Goal: Task Accomplishment & Management: Use online tool/utility

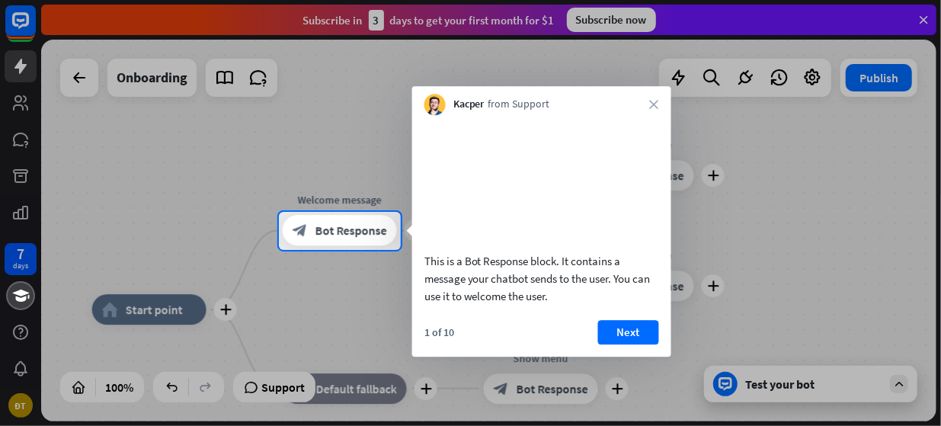
click at [665, 104] on div "Kacper from Support close" at bounding box center [541, 100] width 259 height 29
click at [655, 104] on icon "close" at bounding box center [654, 104] width 9 height 9
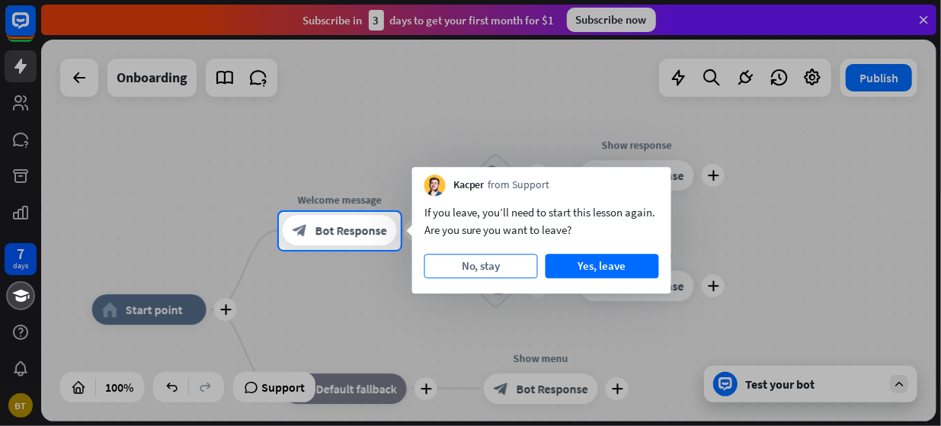
click at [476, 269] on button "No, stay" at bounding box center [482, 266] width 114 height 24
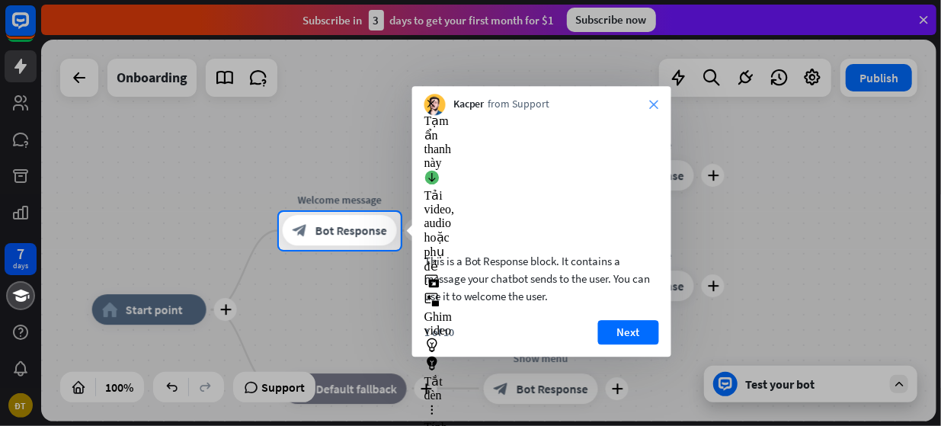
click at [654, 106] on icon "close" at bounding box center [654, 104] width 9 height 9
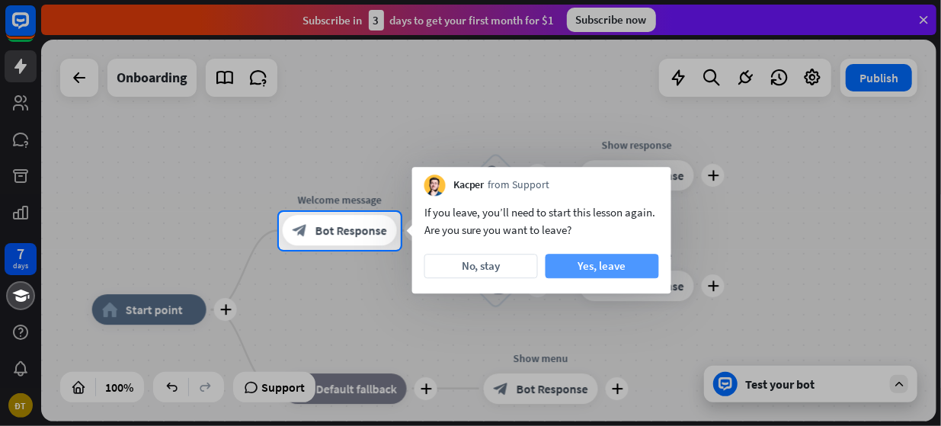
click at [616, 266] on button "Yes, leave" at bounding box center [603, 266] width 114 height 24
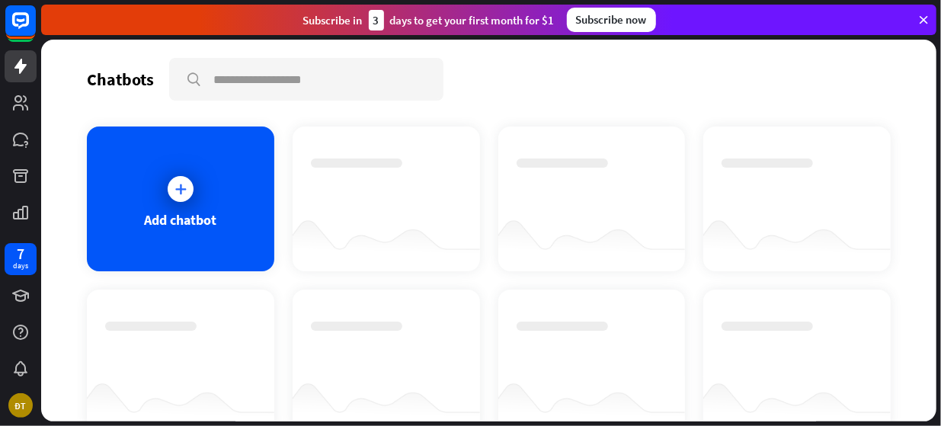
click at [920, 20] on icon at bounding box center [924, 20] width 14 height 14
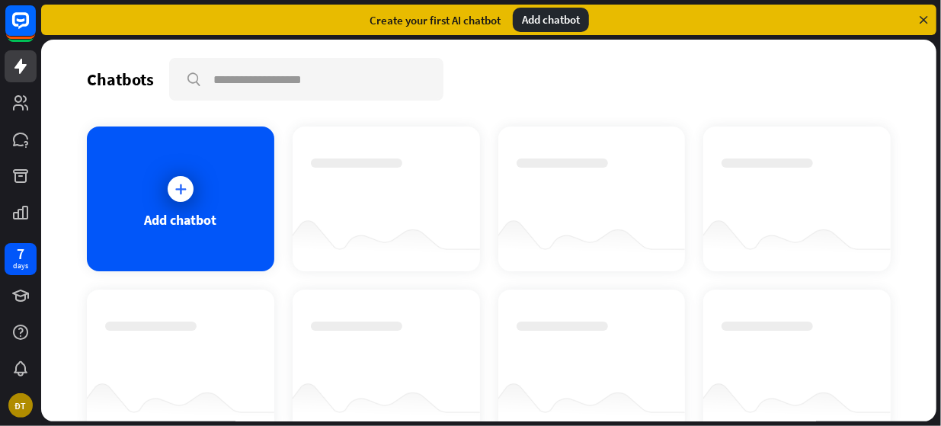
click at [473, 19] on div "Create your first AI chatbot" at bounding box center [435, 20] width 131 height 14
click at [559, 25] on div "Add chatbot" at bounding box center [551, 20] width 76 height 24
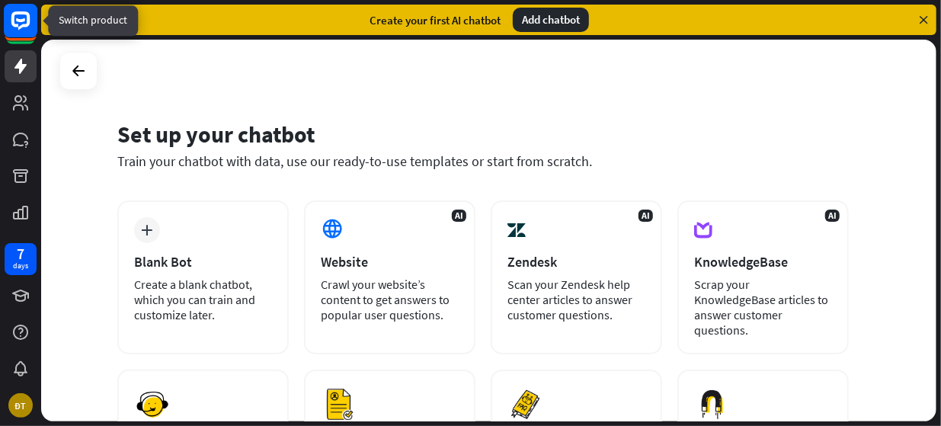
click at [18, 17] on rect at bounding box center [21, 21] width 34 height 34
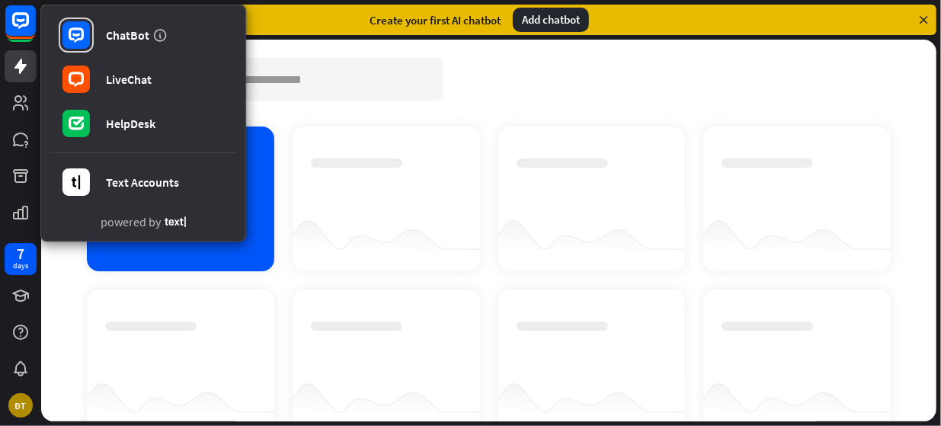
click at [539, 121] on div "Chatbots search Add chatbot Get started How to start building your chatbots Wat…" at bounding box center [489, 231] width 896 height 382
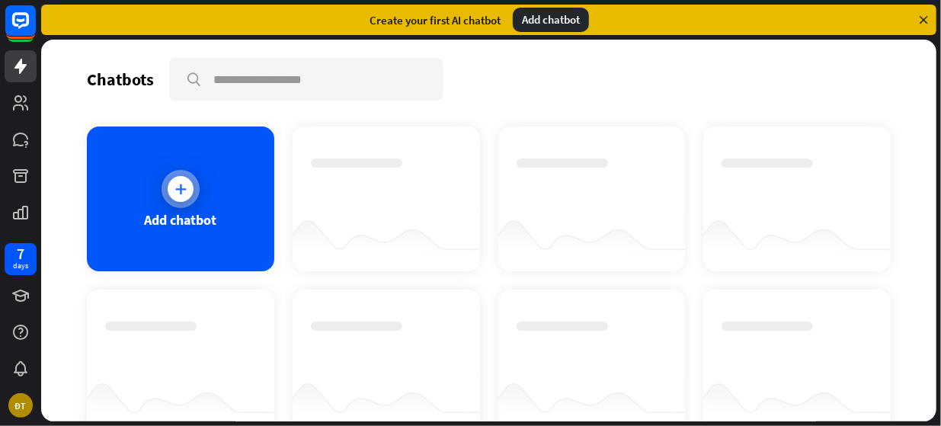
click at [184, 207] on div at bounding box center [181, 189] width 38 height 38
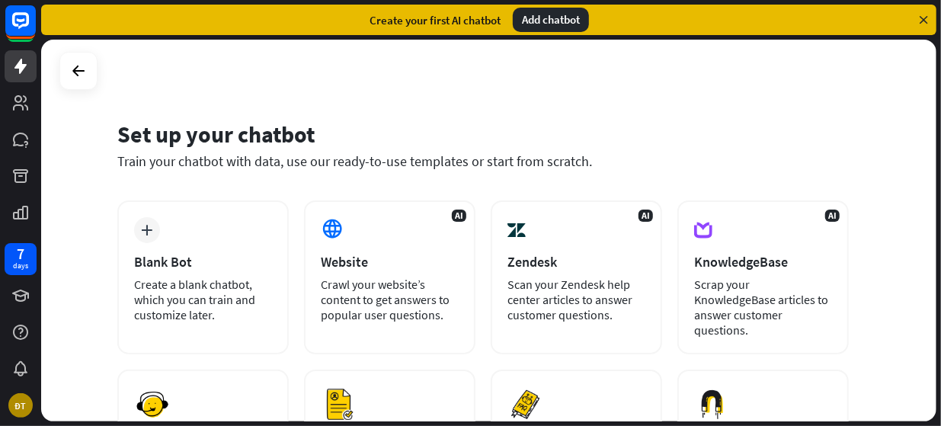
click at [925, 24] on icon at bounding box center [924, 20] width 14 height 14
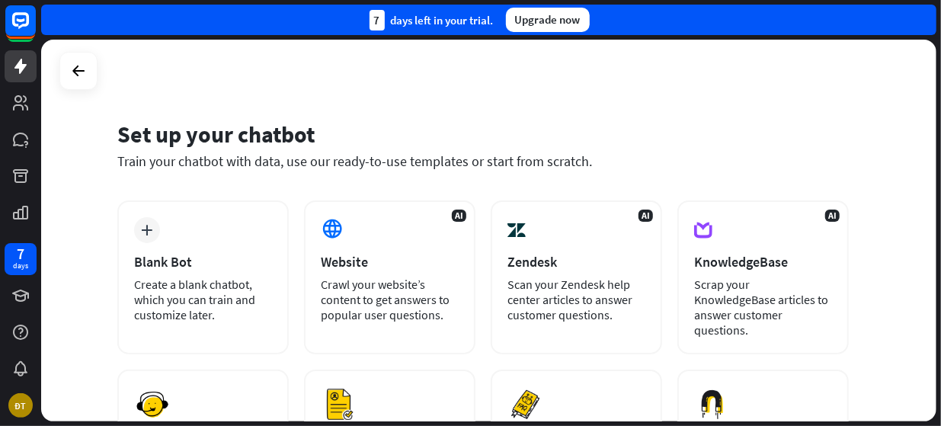
click at [925, 24] on div "7 days left in your trial. Upgrade now" at bounding box center [489, 20] width 896 height 30
